Goal: Task Accomplishment & Management: Manage account settings

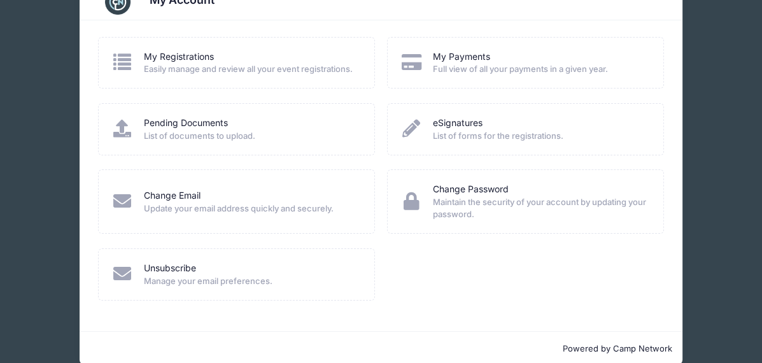
scroll to position [57, 0]
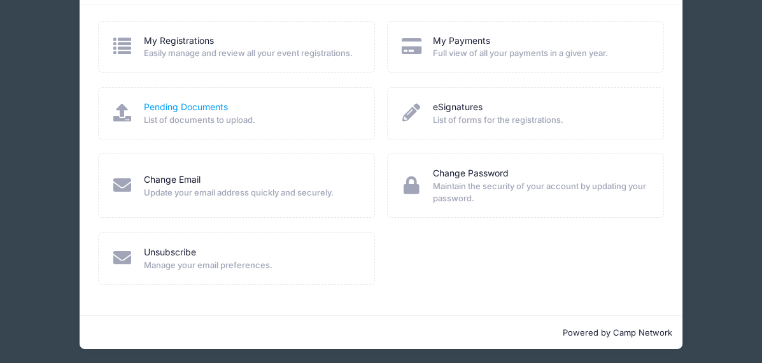
click at [173, 105] on link "Pending Documents" at bounding box center [186, 107] width 84 height 13
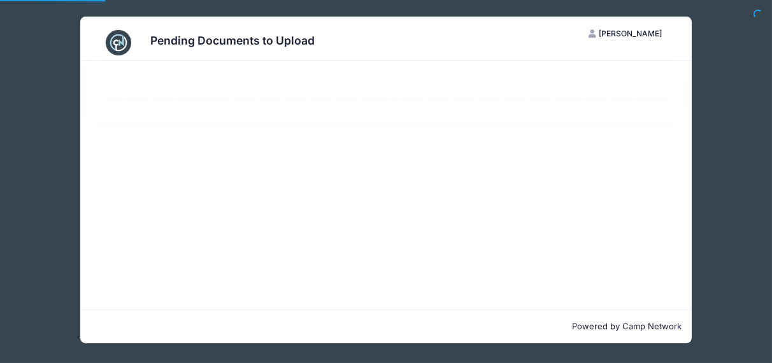
select select "50"
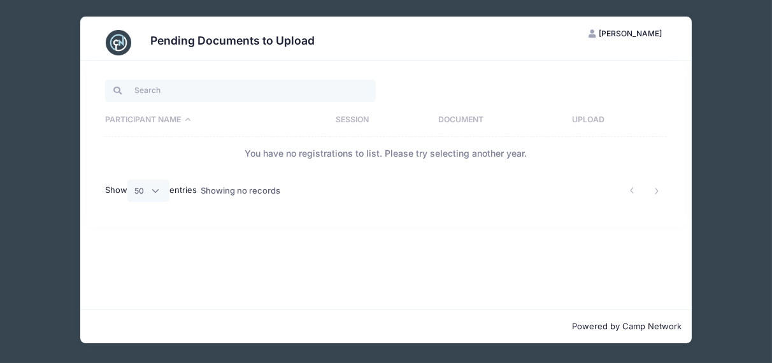
click at [629, 32] on span "[PERSON_NAME]" at bounding box center [630, 34] width 63 height 10
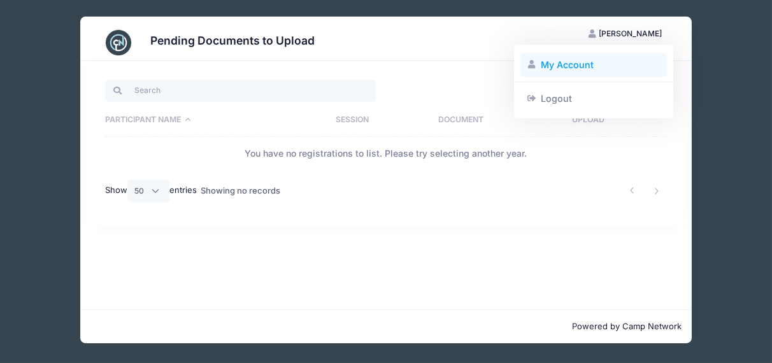
click at [573, 61] on link "My Account" at bounding box center [593, 65] width 147 height 24
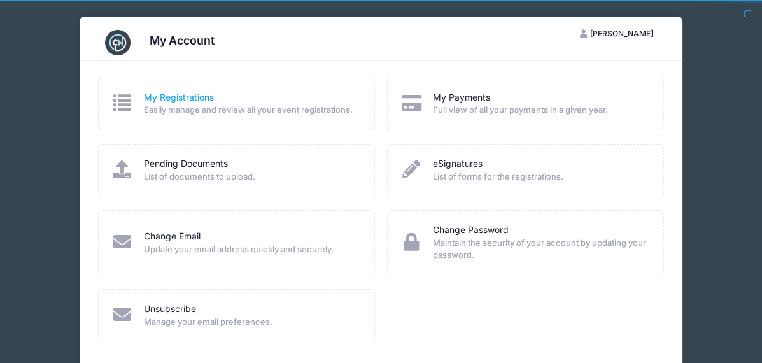
click at [199, 91] on link "My Registrations" at bounding box center [179, 97] width 70 height 13
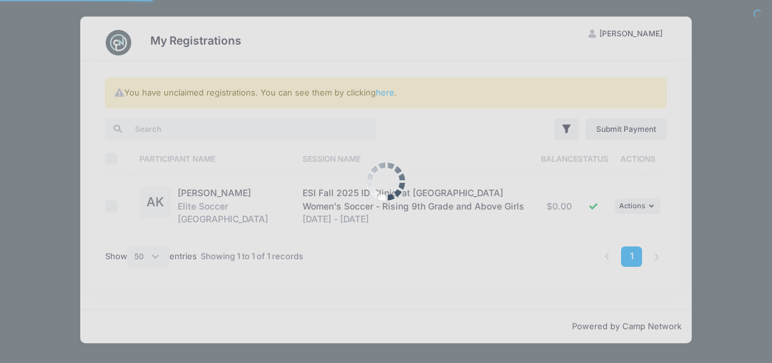
select select "50"
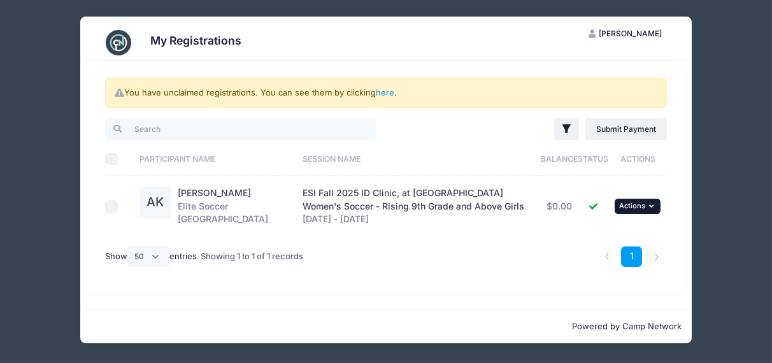
click at [655, 206] on icon "button" at bounding box center [653, 206] width 8 height 7
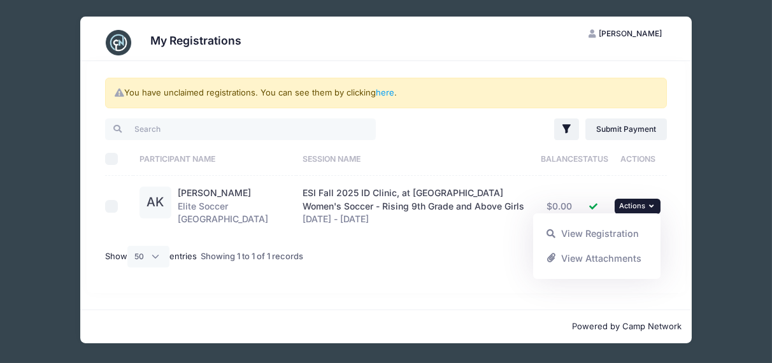
click at [447, 244] on div "1" at bounding box center [505, 257] width 335 height 40
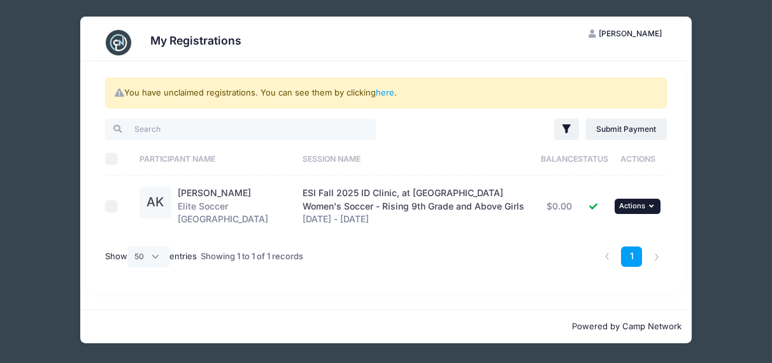
click at [624, 203] on span "Actions" at bounding box center [632, 205] width 26 height 9
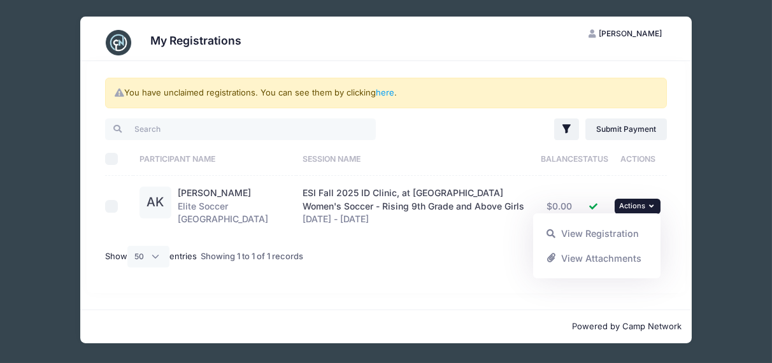
click at [440, 199] on div "ESI Fall 2025 ID Clinic, at Cornell University Women's Soccer - Rising 9th Grad…" at bounding box center [417, 207] width 231 height 40
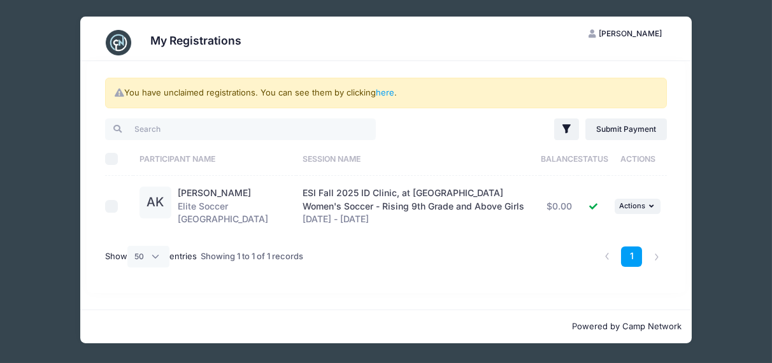
click at [371, 191] on span "ESI Fall 2025 ID Clinic, at Cornell University Women's Soccer - Rising 9th Grad…" at bounding box center [413, 199] width 222 height 24
click at [114, 207] on input "checkbox" at bounding box center [111, 206] width 13 height 13
checkbox input "true"
click at [647, 202] on button "... Actions" at bounding box center [638, 206] width 46 height 15
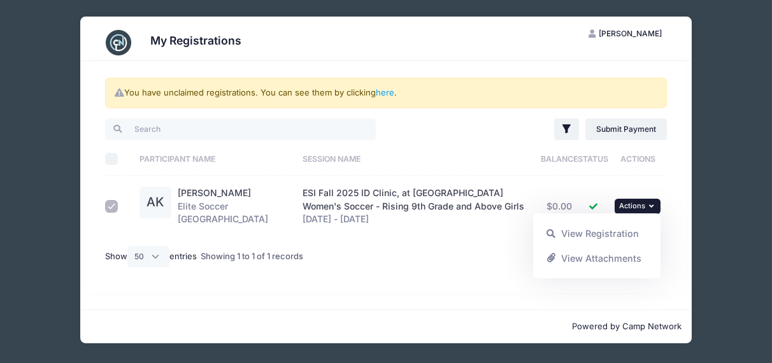
click at [503, 208] on div "ESI Fall 2025 ID Clinic, at Cornell University Women's Soccer - Rising 9th Grad…" at bounding box center [417, 207] width 231 height 40
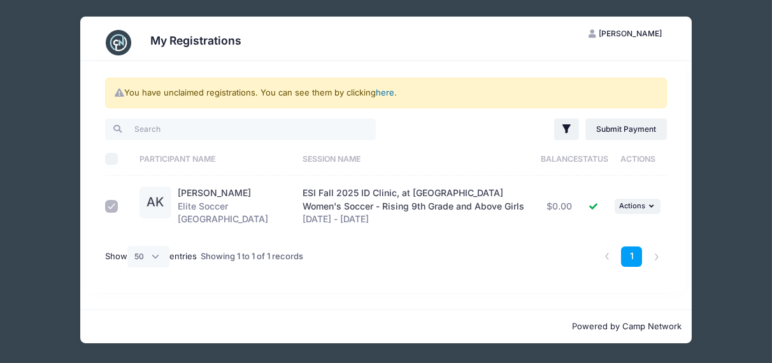
click at [392, 92] on link "here" at bounding box center [385, 92] width 18 height 10
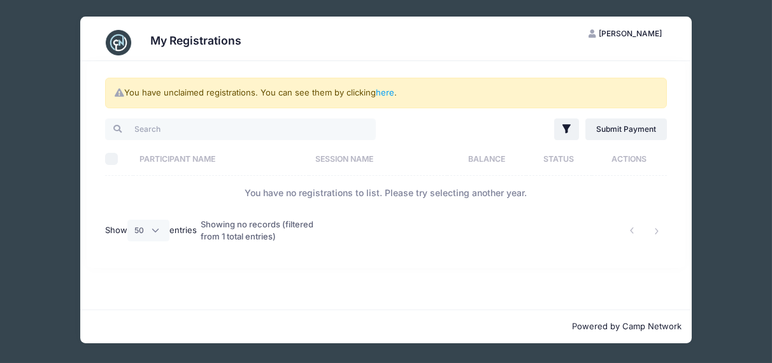
click at [636, 34] on span "[PERSON_NAME]" at bounding box center [630, 34] width 63 height 10
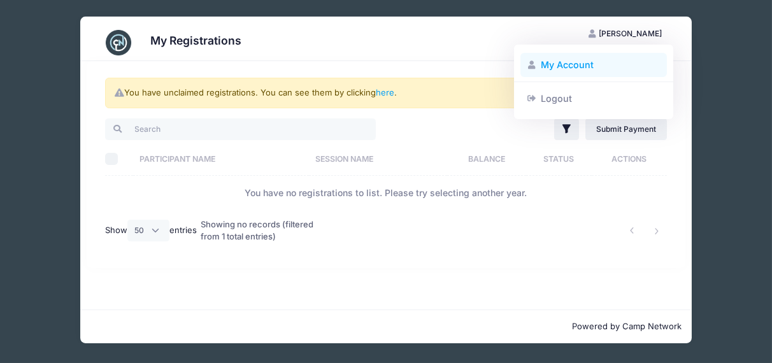
click at [587, 62] on link "My Account" at bounding box center [593, 65] width 147 height 24
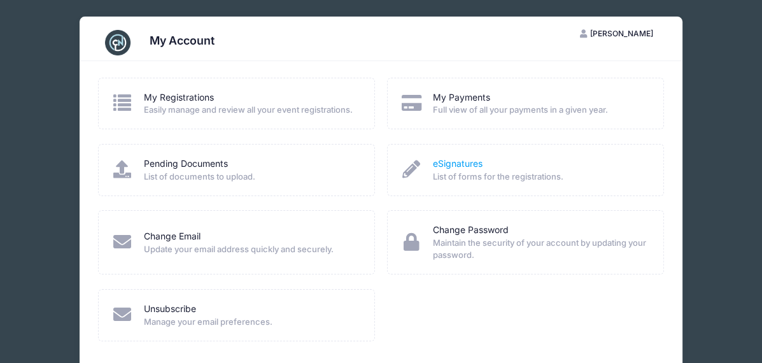
click at [471, 165] on link "eSignatures" at bounding box center [458, 163] width 50 height 13
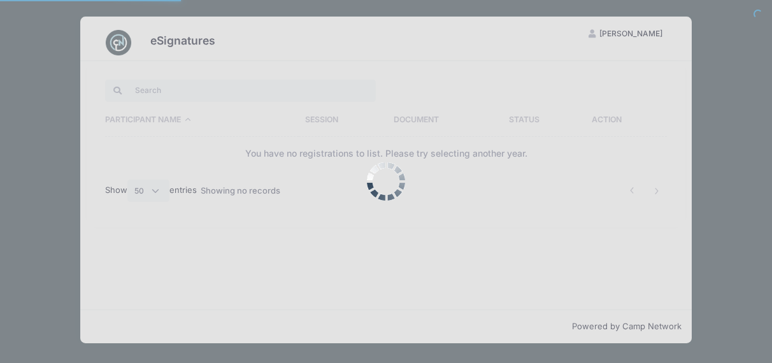
select select "50"
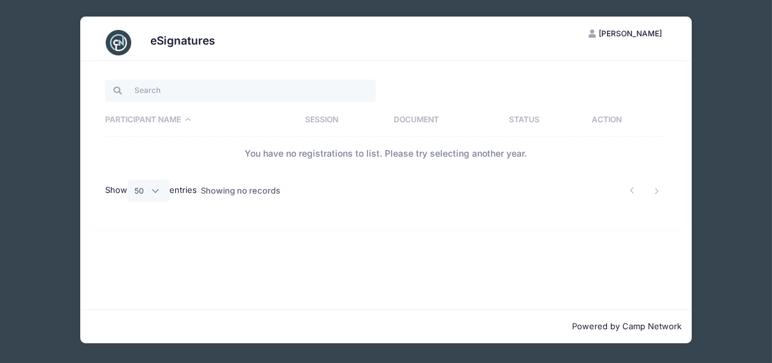
click at [634, 36] on span "[PERSON_NAME]" at bounding box center [630, 34] width 63 height 10
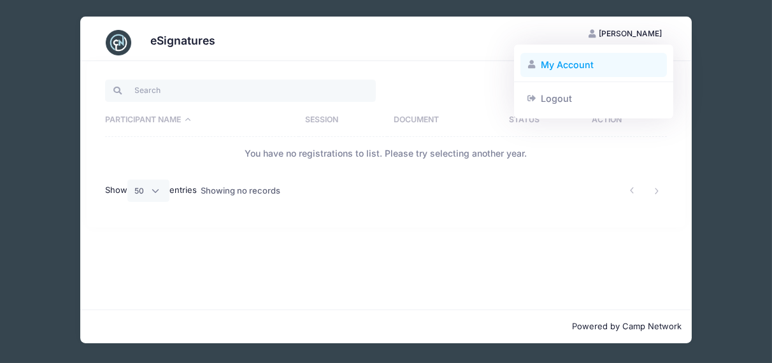
click at [584, 66] on link "My Account" at bounding box center [593, 65] width 147 height 24
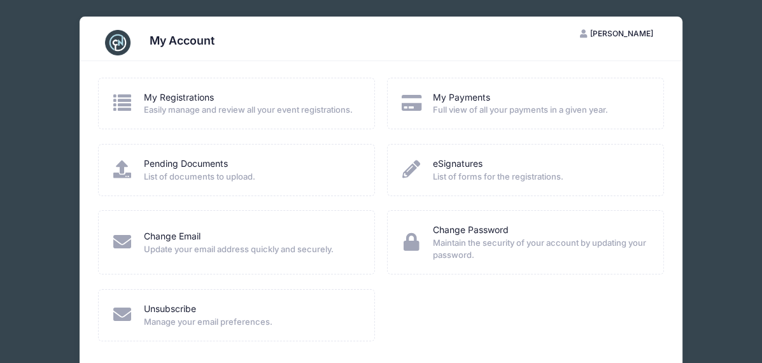
click at [131, 165] on icon at bounding box center [122, 169] width 22 height 18
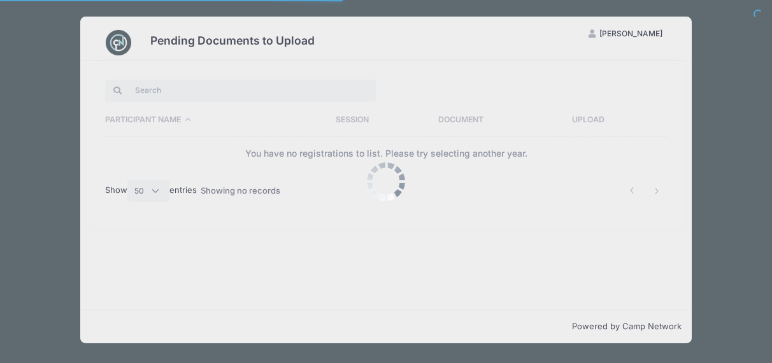
select select "50"
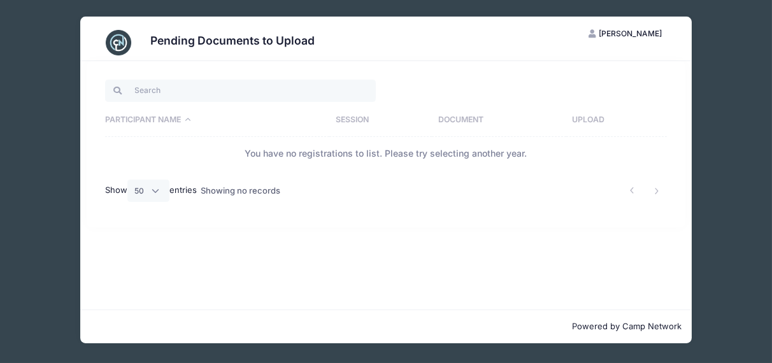
click at [593, 120] on th "Upload" at bounding box center [616, 120] width 101 height 33
click at [588, 120] on th "Upload" at bounding box center [603, 120] width 128 height 33
click at [476, 150] on td "You have no registrations to list. Please try selecting another year." at bounding box center [386, 154] width 562 height 34
click at [566, 118] on th "Upload" at bounding box center [603, 120] width 128 height 33
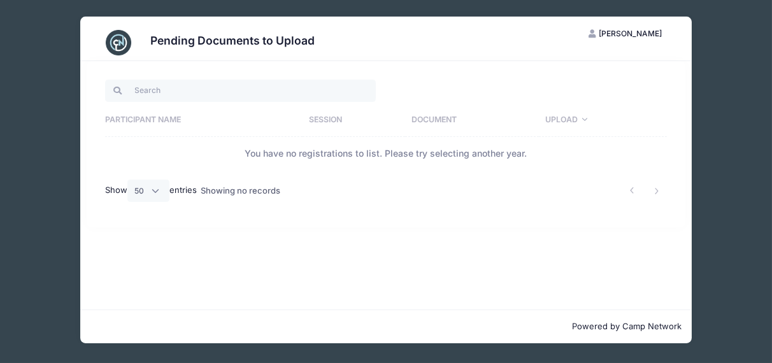
click at [317, 117] on th "Session" at bounding box center [353, 120] width 103 height 33
click at [446, 117] on th "Document" at bounding box center [499, 120] width 134 height 33
click at [457, 121] on th "Document" at bounding box center [485, 120] width 161 height 33
click at [599, 34] on icon "button" at bounding box center [593, 34] width 10 height 0
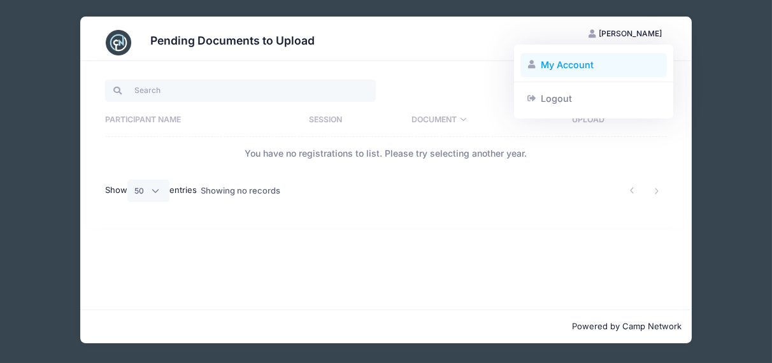
click at [578, 68] on link "My Account" at bounding box center [593, 65] width 147 height 24
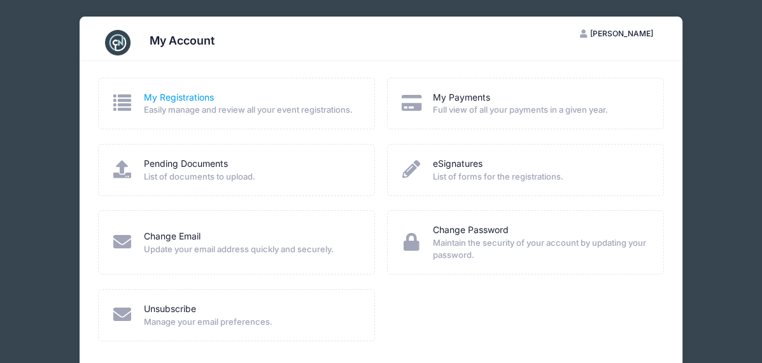
click at [186, 93] on link "My Registrations" at bounding box center [179, 97] width 70 height 13
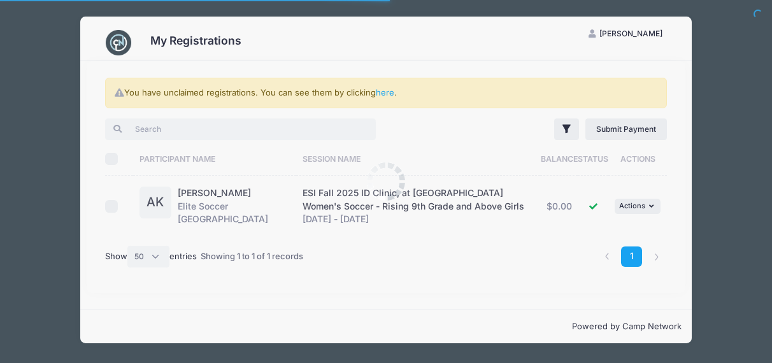
select select "50"
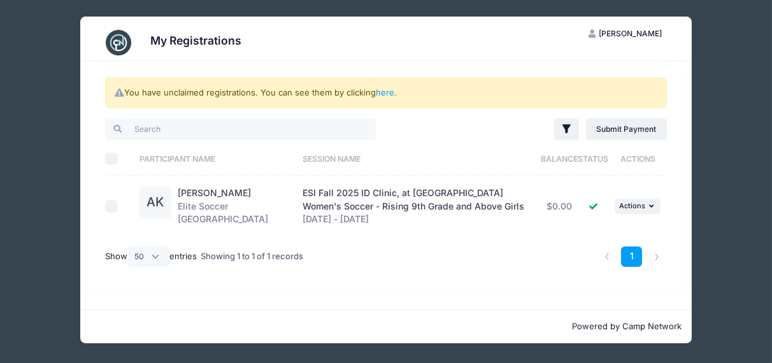
click at [658, 160] on th "Actions" at bounding box center [637, 159] width 59 height 34
click at [611, 134] on link "Submit Payment" at bounding box center [626, 129] width 82 height 22
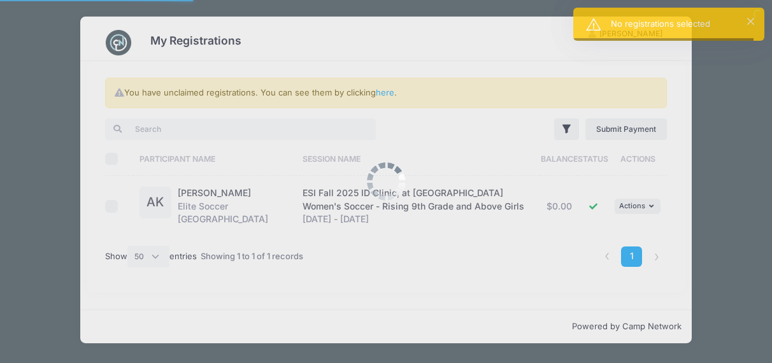
select select "50"
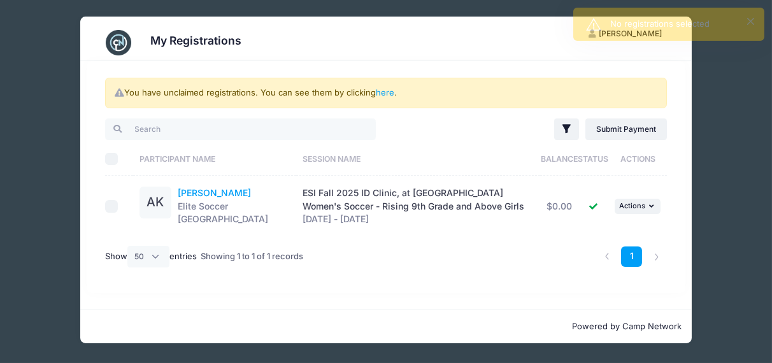
click at [222, 195] on link "[PERSON_NAME]" at bounding box center [214, 192] width 73 height 11
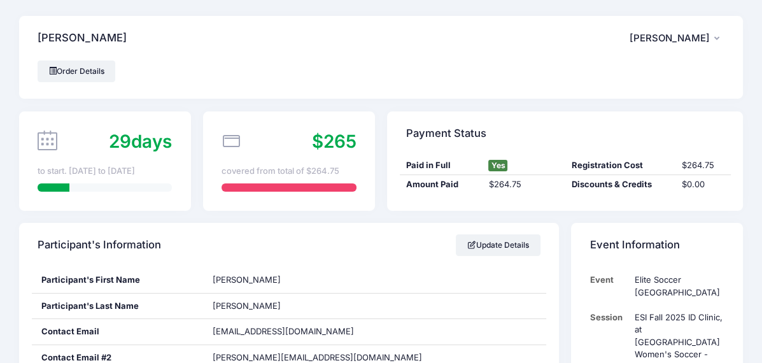
click at [719, 39] on button "AK [PERSON_NAME]" at bounding box center [677, 38] width 95 height 29
click at [550, 97] on div "Order Details" at bounding box center [381, 79] width 724 height 38
